Goal: Navigation & Orientation: Find specific page/section

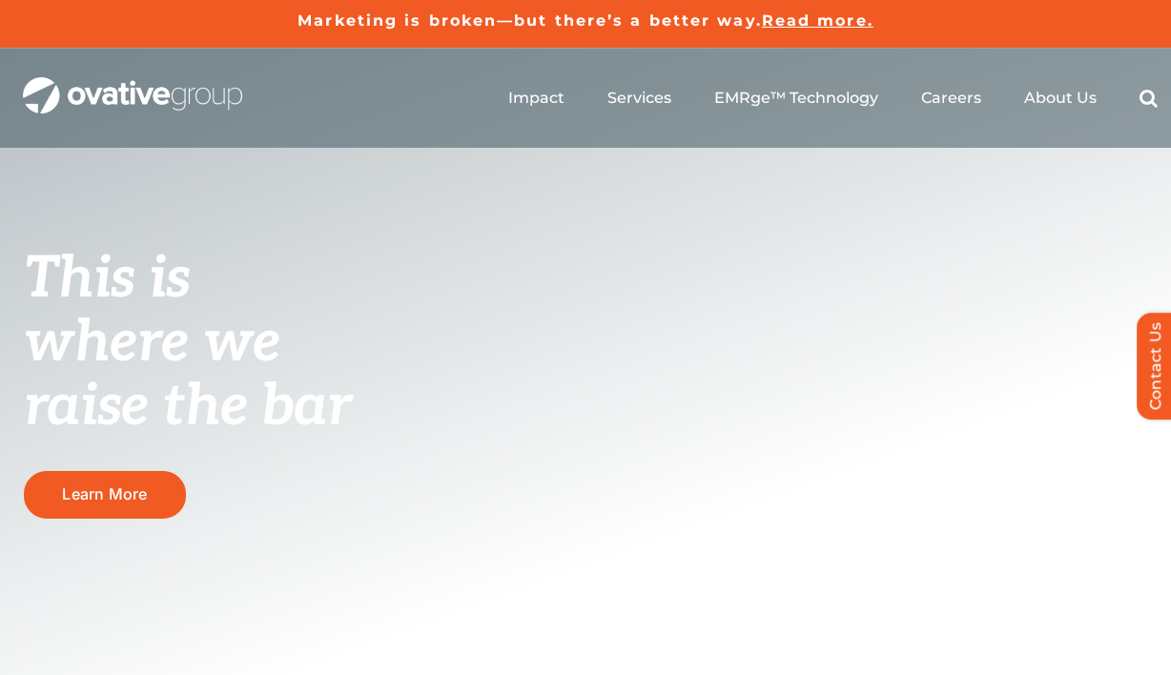
click at [958, 107] on ul "Impact Expert Insights Case Studies Awards & Press Services Media Measurement C…" at bounding box center [832, 98] width 649 height 61
click at [1165, 156] on div "This is where we raise the bar Learn More" at bounding box center [585, 454] width 1171 height 810
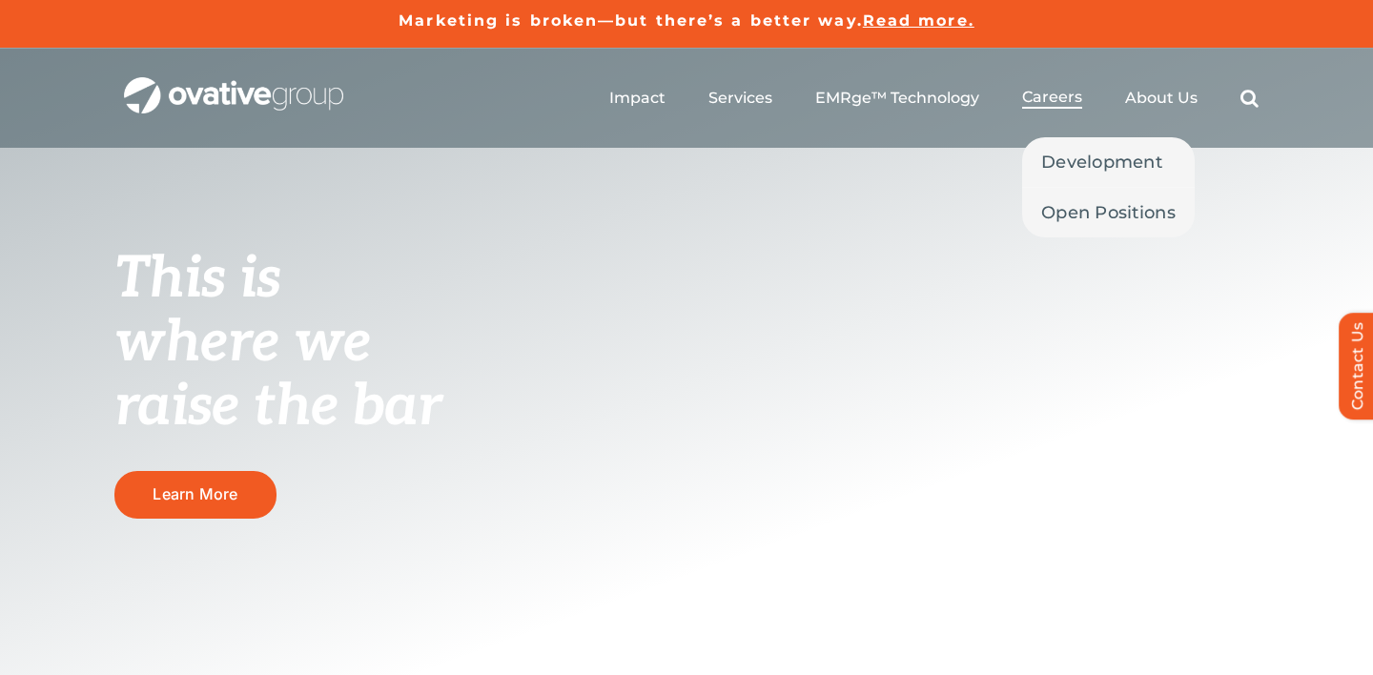
click at [1051, 90] on span "Careers" at bounding box center [1052, 97] width 60 height 19
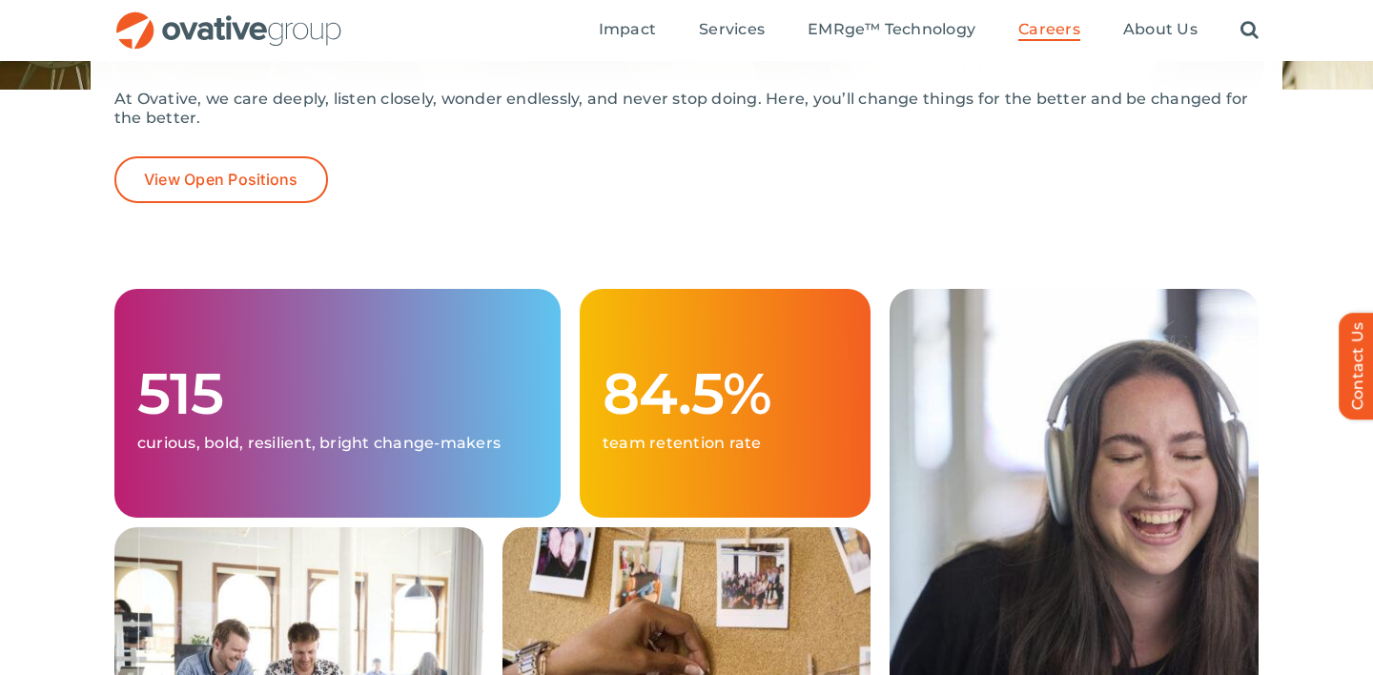
scroll to position [413, 0]
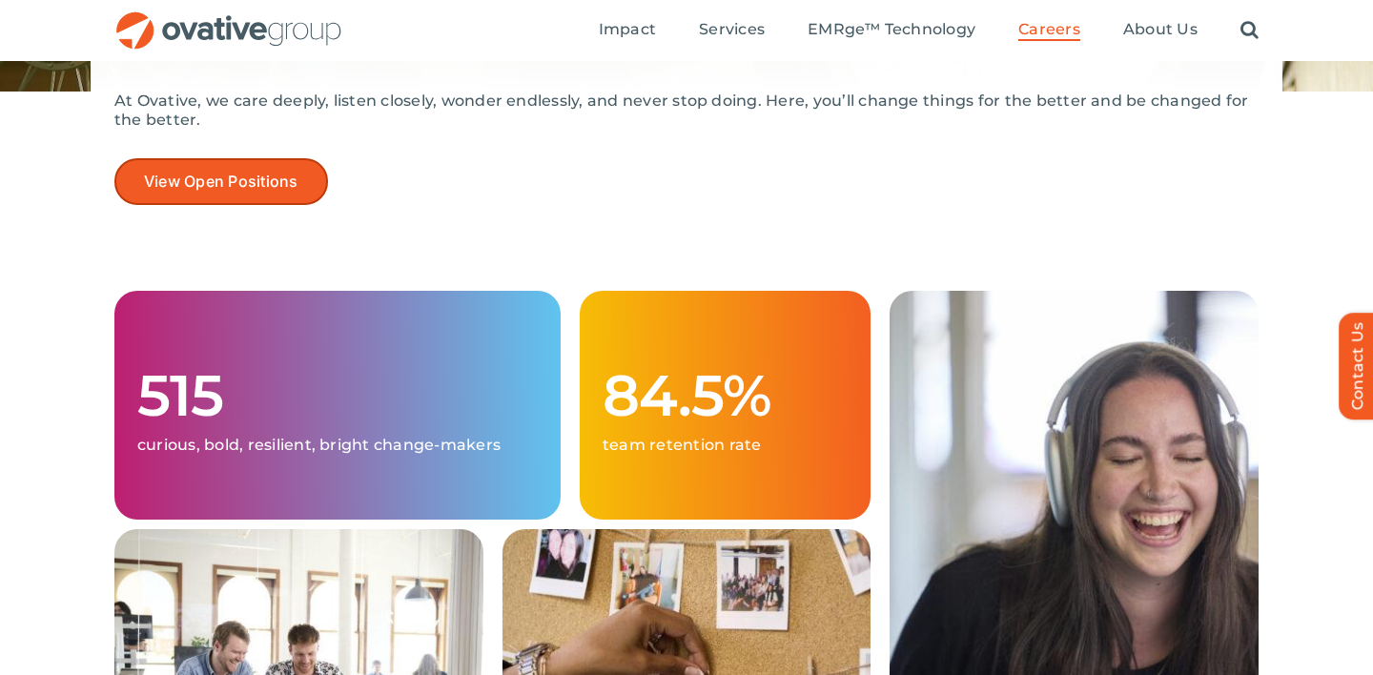
click at [235, 189] on span "View Open Positions" at bounding box center [221, 182] width 154 height 18
